Goal: Transaction & Acquisition: Obtain resource

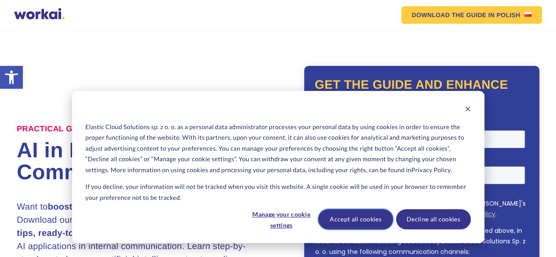
click at [358, 218] on button "Accept all cookies" at bounding box center [355, 219] width 75 height 20
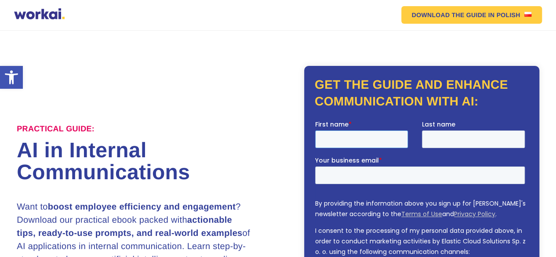
click at [363, 138] on input "First name *" at bounding box center [361, 140] width 93 height 18
type input "Natarajan"
click at [461, 144] on input "Last name" at bounding box center [473, 140] width 103 height 18
type input "[PERSON_NAME]"
click at [396, 174] on input "Your business email *" at bounding box center [420, 176] width 210 height 18
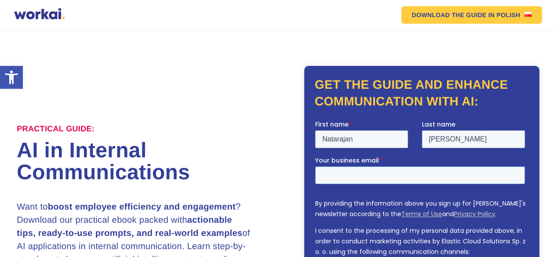
type input "[EMAIL_ADDRESS][DOMAIN_NAME]"
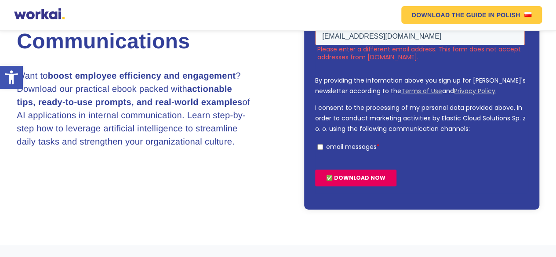
scroll to position [140, 0]
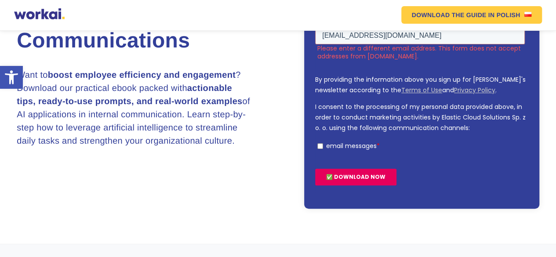
click at [319, 148] on input "email messages *" at bounding box center [320, 146] width 6 height 6
checkbox input "true"
click at [362, 176] on input "✅ DOWNLOAD NOW" at bounding box center [355, 177] width 81 height 17
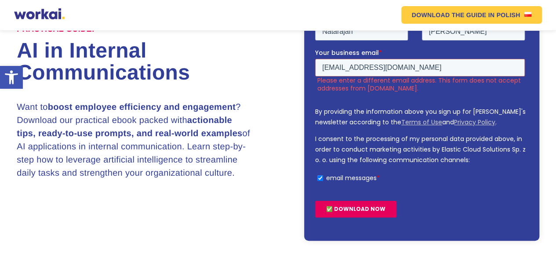
scroll to position [96, 0]
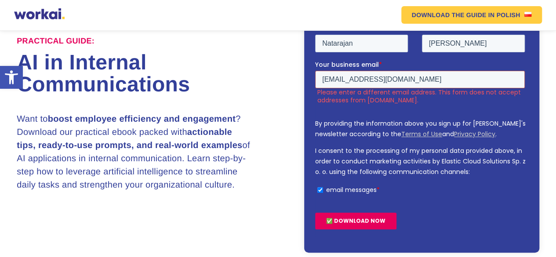
drag, startPoint x: 323, startPoint y: 79, endPoint x: 440, endPoint y: 87, distance: 116.8
click at [440, 87] on input "[EMAIL_ADDRESS][DOMAIN_NAME]" at bounding box center [420, 80] width 210 height 18
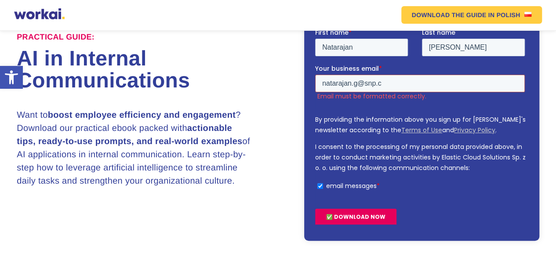
scroll to position [88, 0]
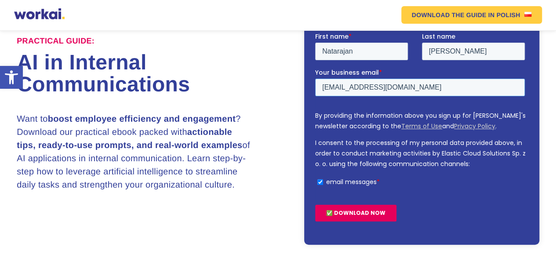
type input "[EMAIL_ADDRESS][DOMAIN_NAME]"
click at [370, 213] on input "✅ DOWNLOAD NOW" at bounding box center [355, 213] width 81 height 17
